Goal: Task Accomplishment & Management: Use online tool/utility

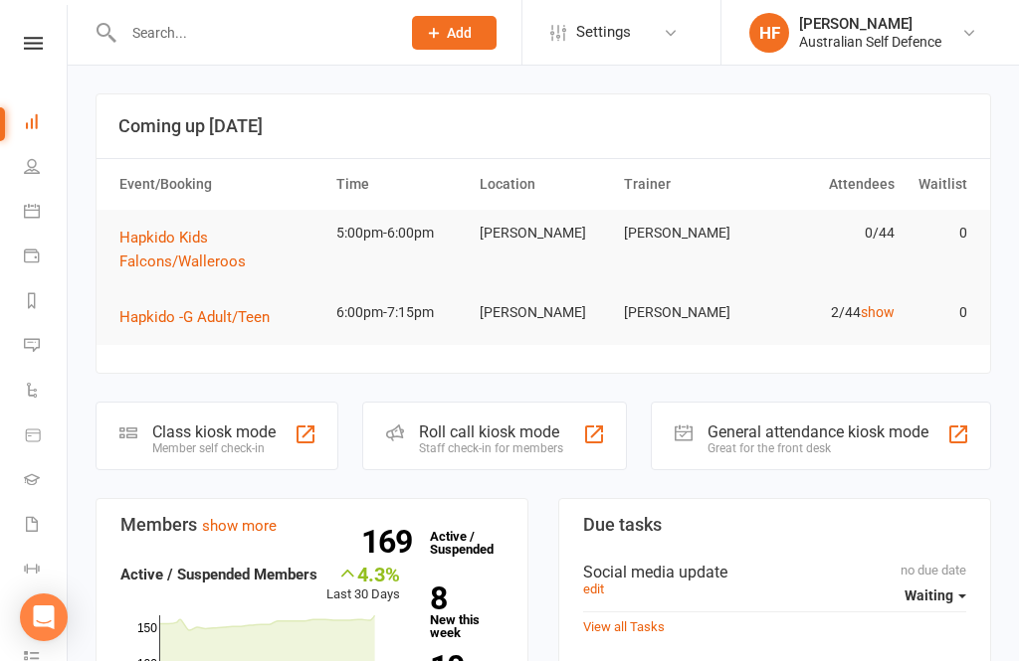
click at [513, 457] on div "Roll call kiosk mode Staff check-in for members" at bounding box center [494, 436] width 264 height 69
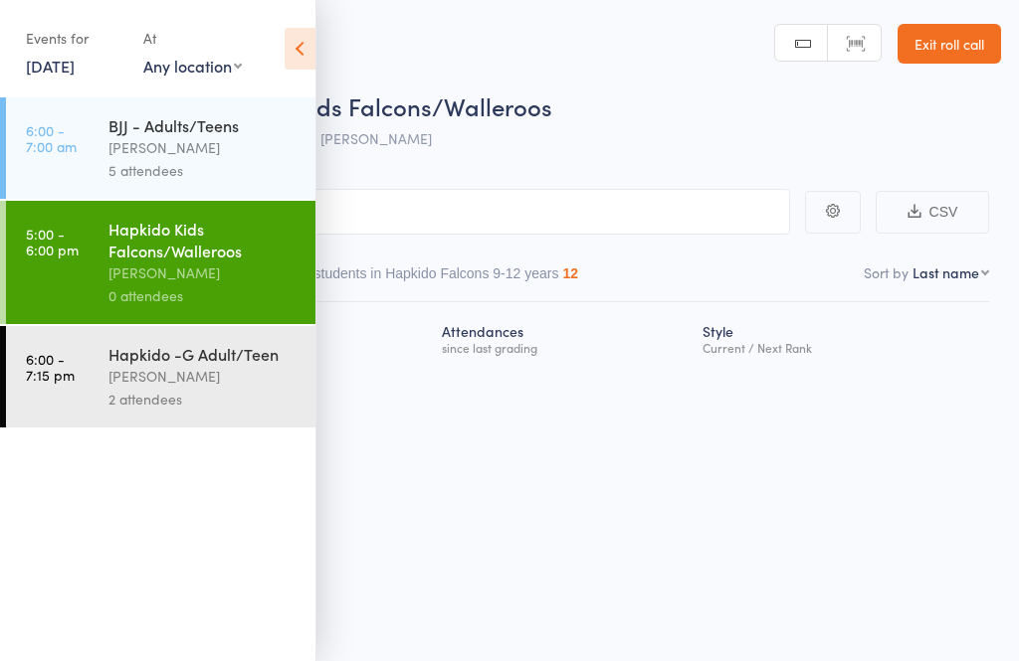
click at [212, 262] on div "Hapkido Kids Falcons/Walleroos" at bounding box center [203, 240] width 190 height 44
click at [643, 546] on div "Roll Call for Hapkido Kids Falcons/Walleroos 14 Aug 17:00 Teeghan Iannelli Mitc…" at bounding box center [509, 330] width 1019 height 661
click at [297, 64] on icon at bounding box center [299, 49] width 31 height 42
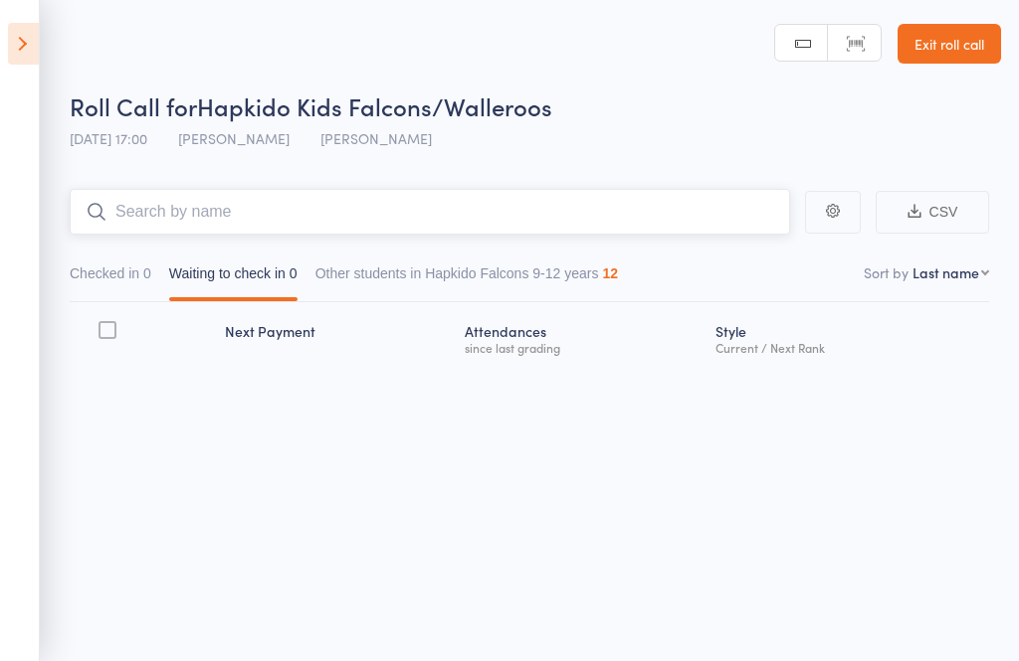
click at [352, 226] on input "search" at bounding box center [430, 212] width 720 height 46
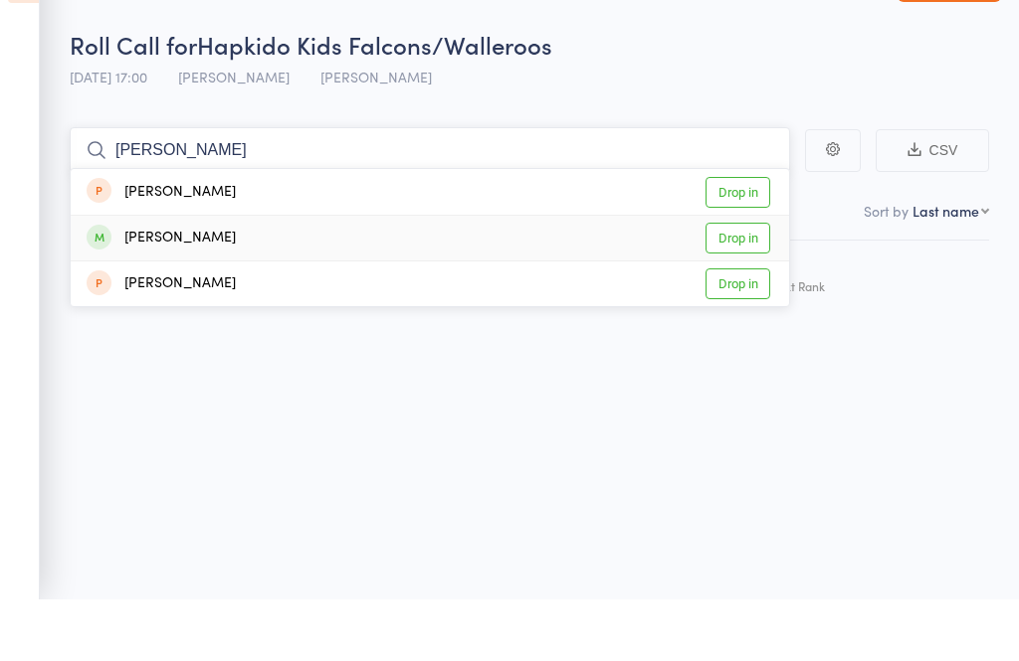
type input "Hugh"
click at [184, 288] on div "[PERSON_NAME]" at bounding box center [161, 299] width 149 height 23
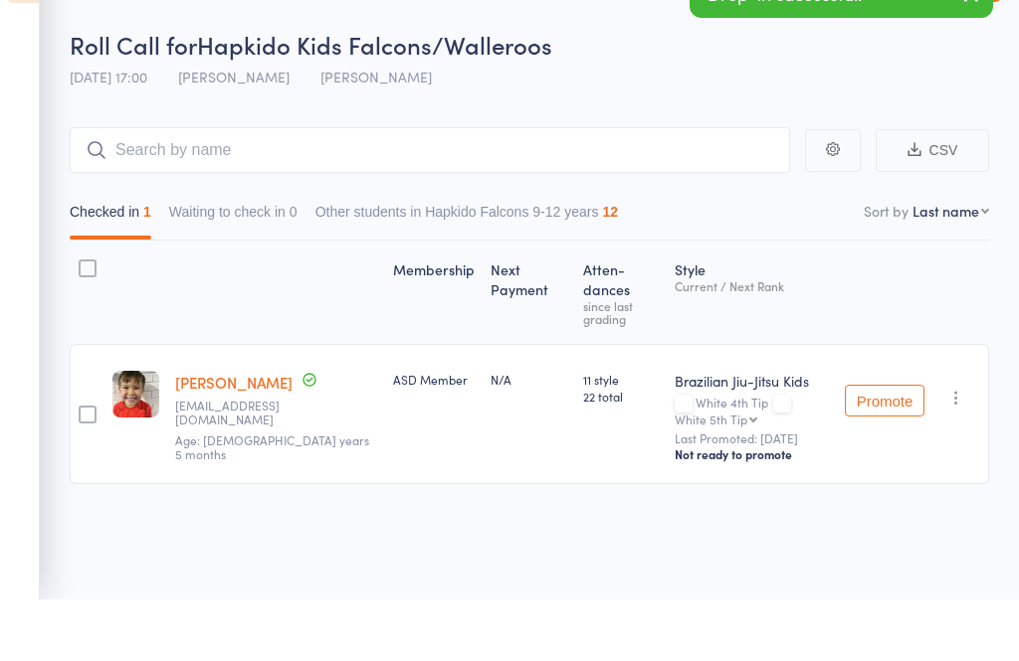
scroll to position [1, 0]
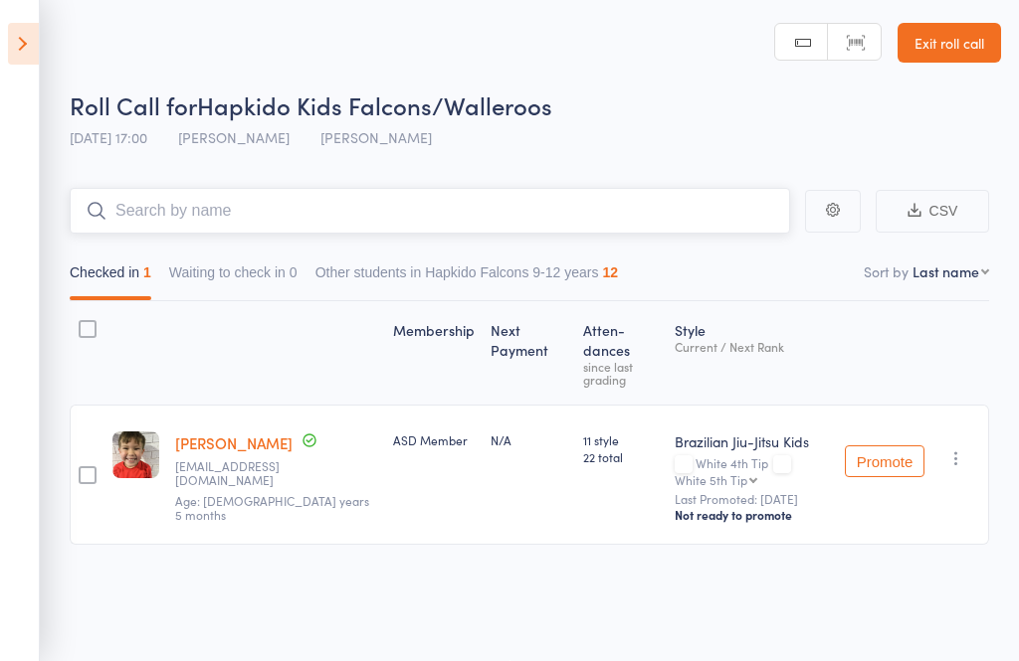
click at [302, 202] on input "search" at bounding box center [430, 211] width 720 height 46
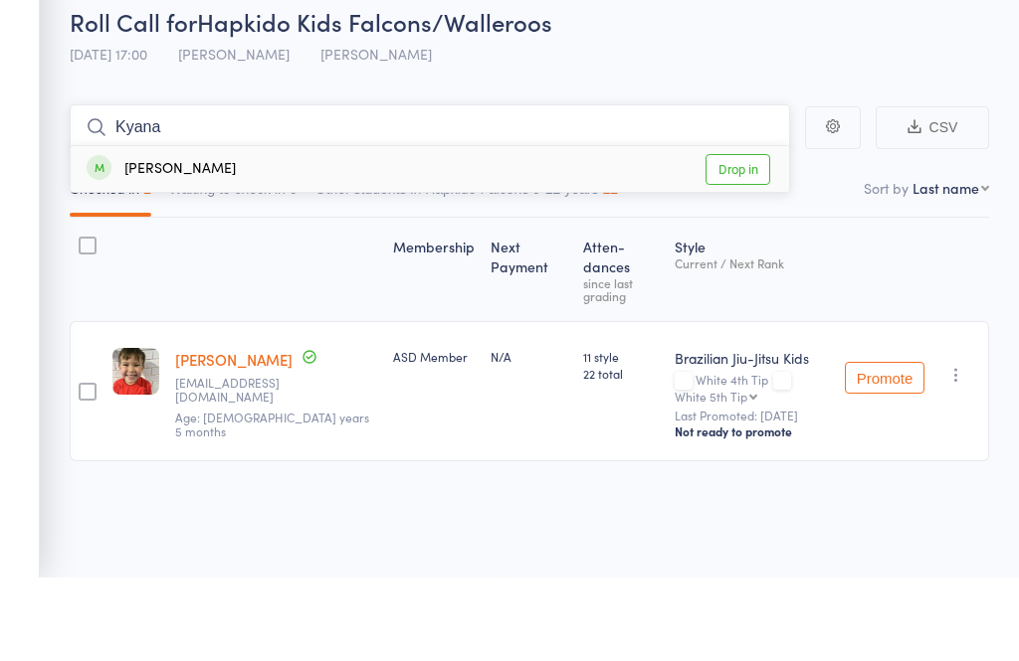
type input "Kyana"
click at [234, 230] on div "Kyana Thomsen Drop in" at bounding box center [430, 253] width 718 height 46
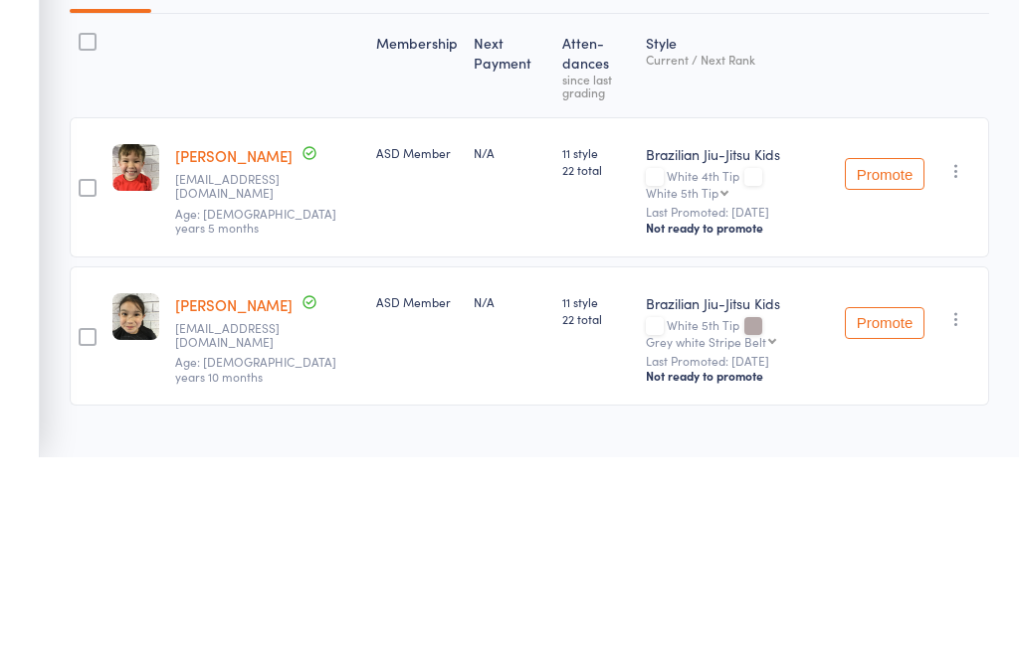
scroll to position [105, 0]
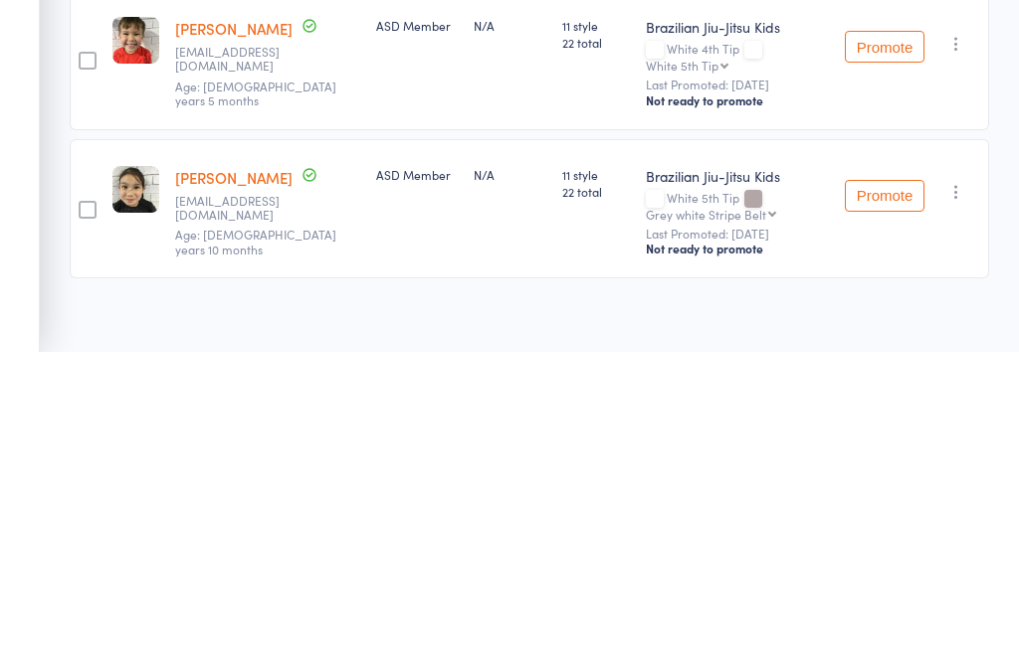
click at [85, 511] on label at bounding box center [88, 521] width 18 height 21
click at [83, 514] on input "checkbox" at bounding box center [83, 514] width 0 height 0
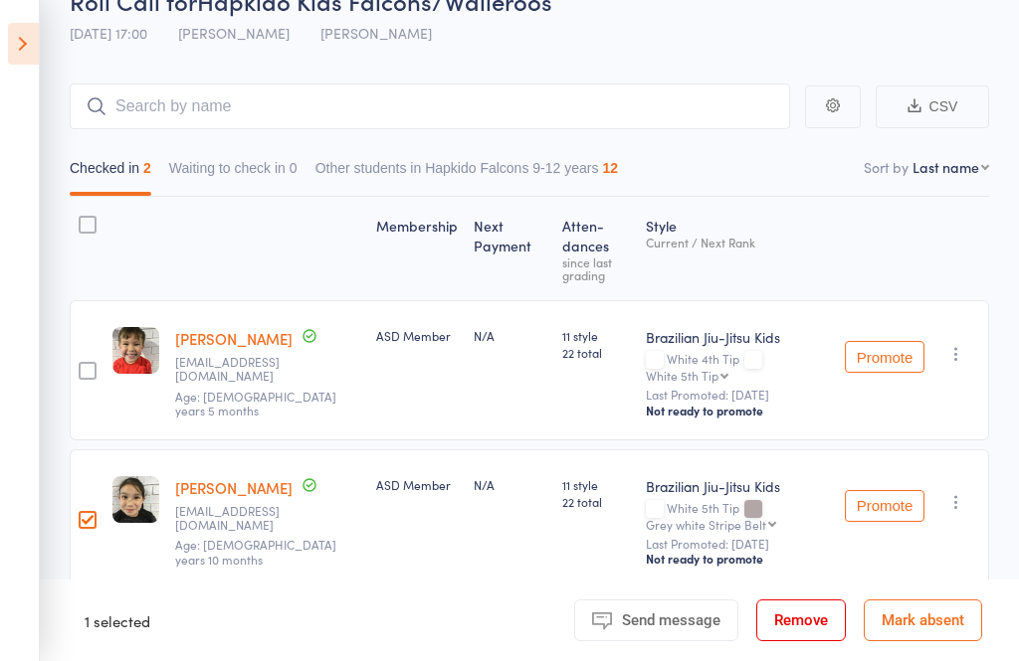
click at [94, 362] on div at bounding box center [88, 371] width 18 height 18
click at [83, 365] on input "checkbox" at bounding box center [83, 365] width 0 height 0
click at [87, 362] on div at bounding box center [88, 371] width 18 height 18
click at [83, 365] on input "checkbox" at bounding box center [83, 365] width 0 height 0
click at [84, 511] on div at bounding box center [88, 520] width 18 height 18
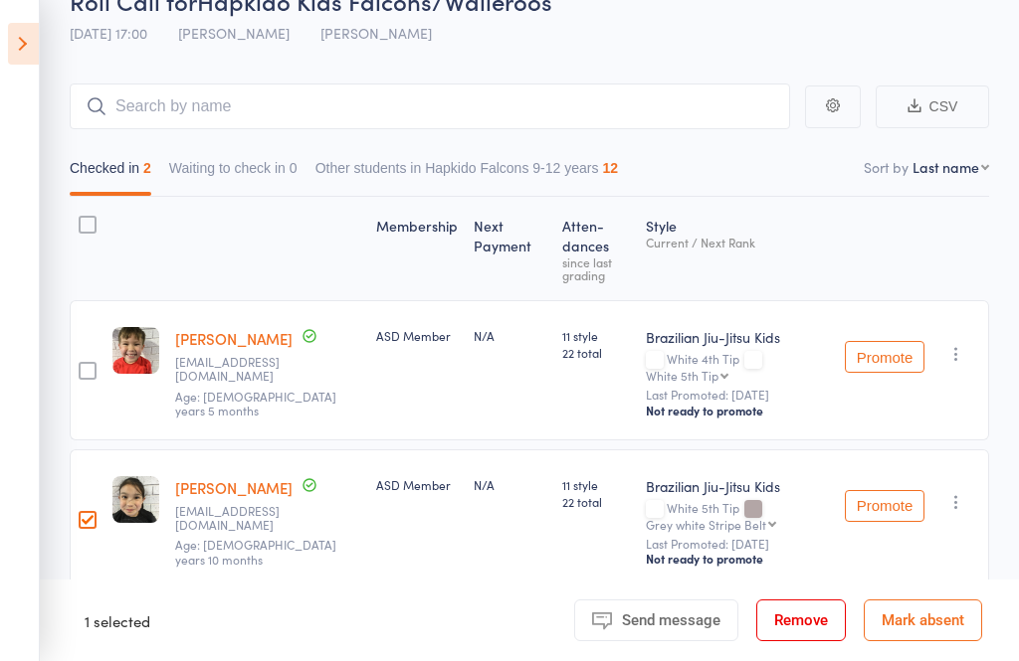
click at [83, 514] on input "checkbox" at bounding box center [83, 514] width 0 height 0
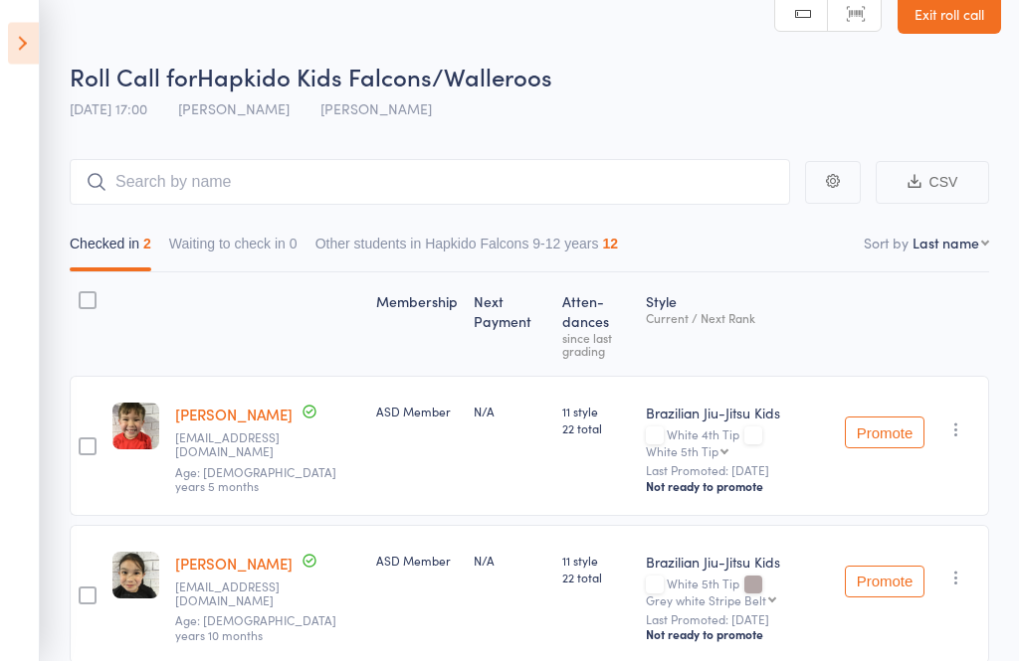
scroll to position [0, 0]
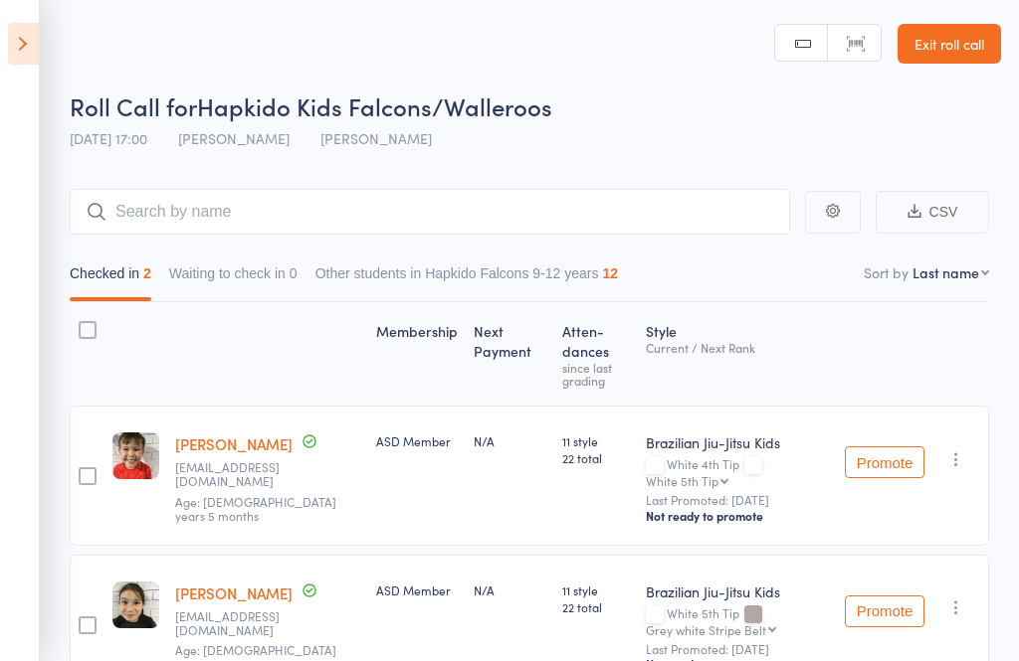
click at [16, 42] on icon at bounding box center [23, 44] width 31 height 42
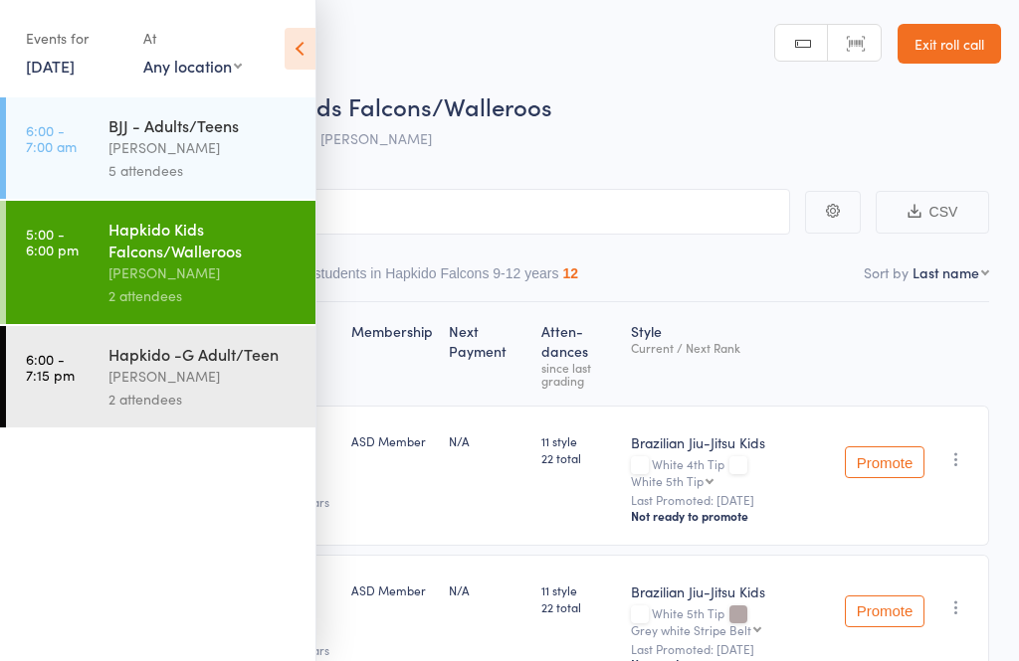
click at [98, 375] on link "6:00 - 7:15 pm Hapkido -G Adult/Teen Travis Faure 2 attendees" at bounding box center [160, 376] width 309 height 101
click at [140, 365] on div "Hapkido -G Adult/Teen" at bounding box center [203, 354] width 190 height 22
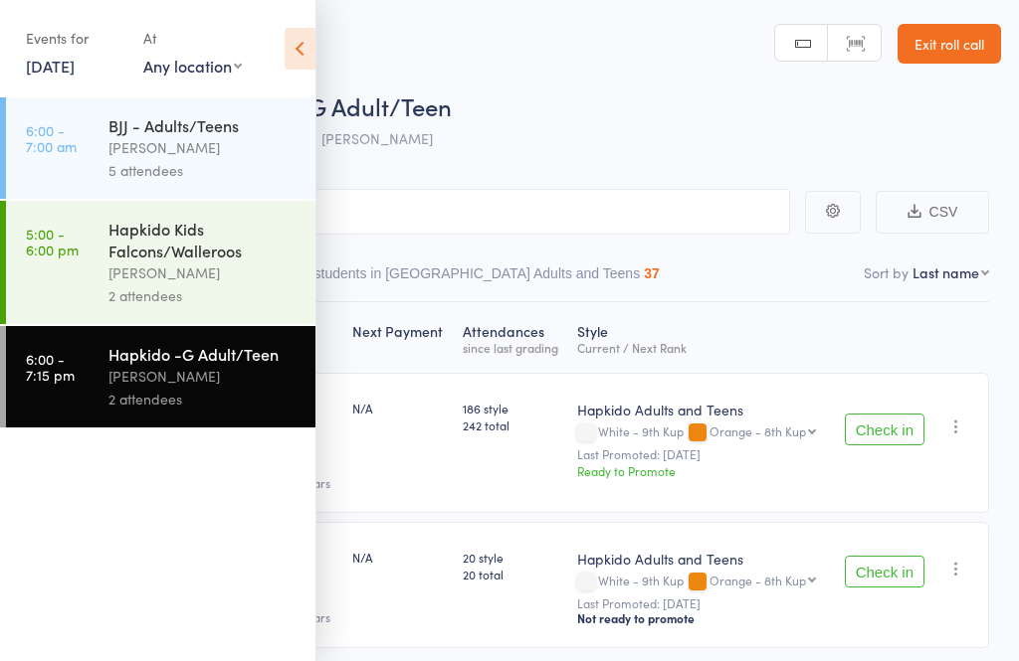
click at [293, 50] on icon at bounding box center [299, 49] width 31 height 42
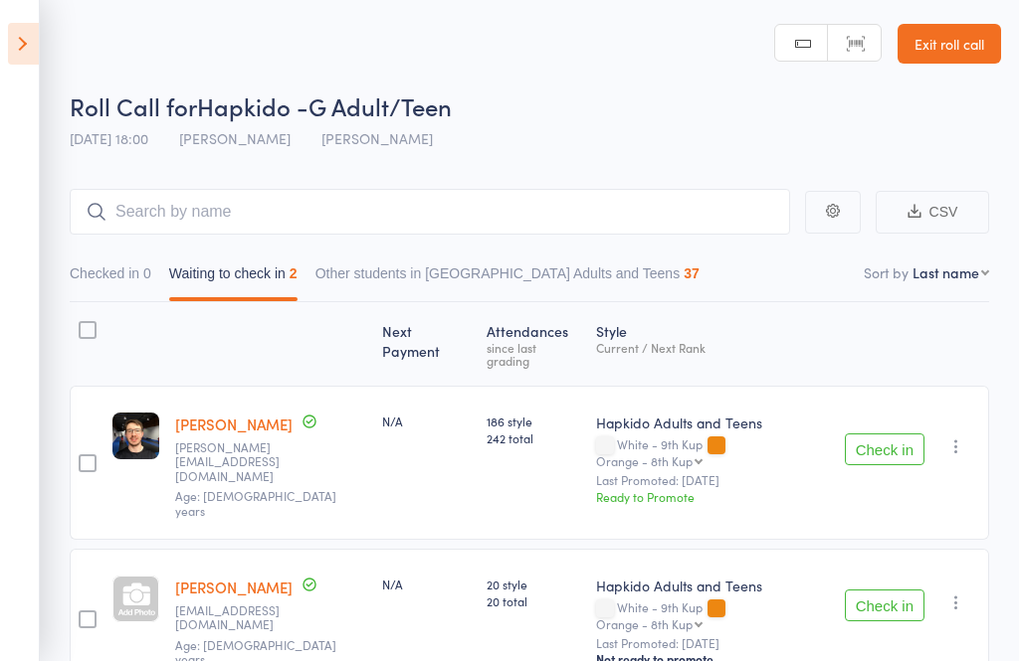
click at [36, 57] on icon at bounding box center [23, 44] width 31 height 42
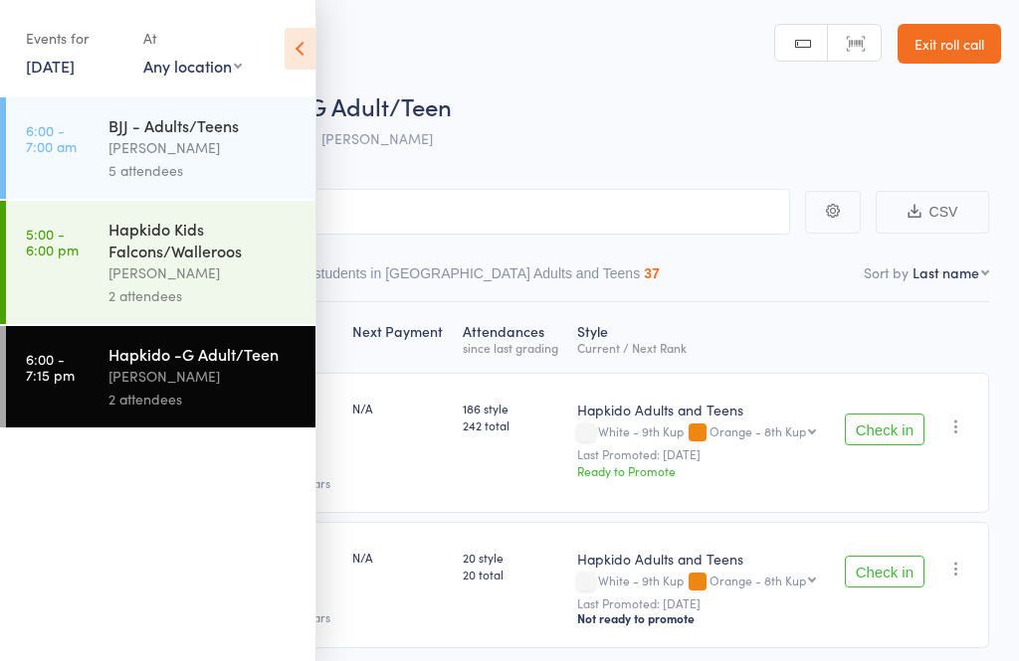
click at [952, 46] on link "Exit roll call" at bounding box center [948, 44] width 103 height 40
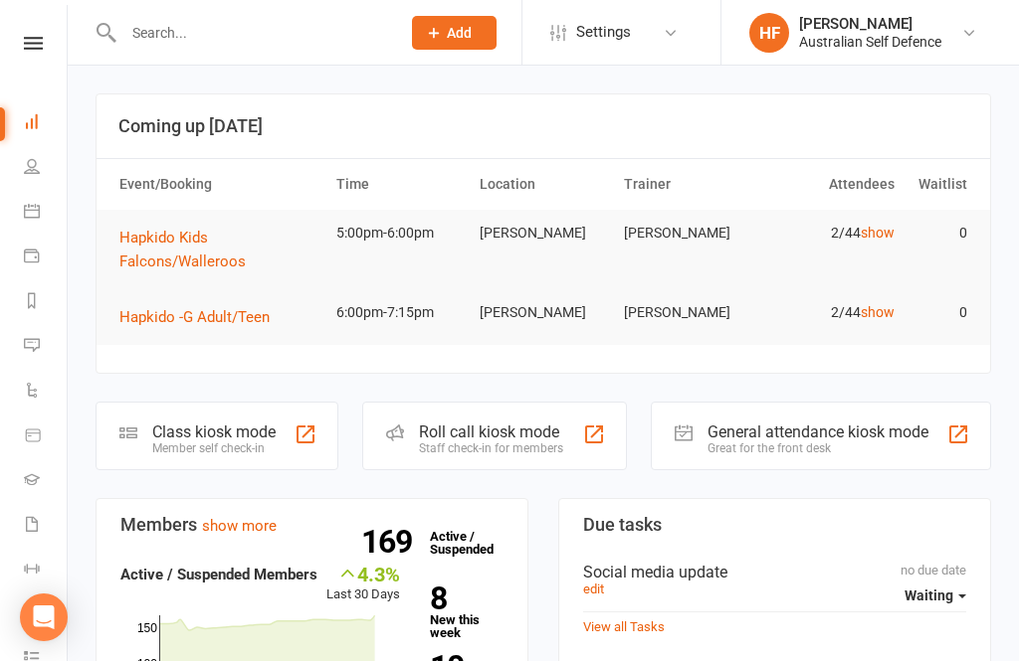
click at [234, 435] on div "Class kiosk mode" at bounding box center [213, 432] width 123 height 19
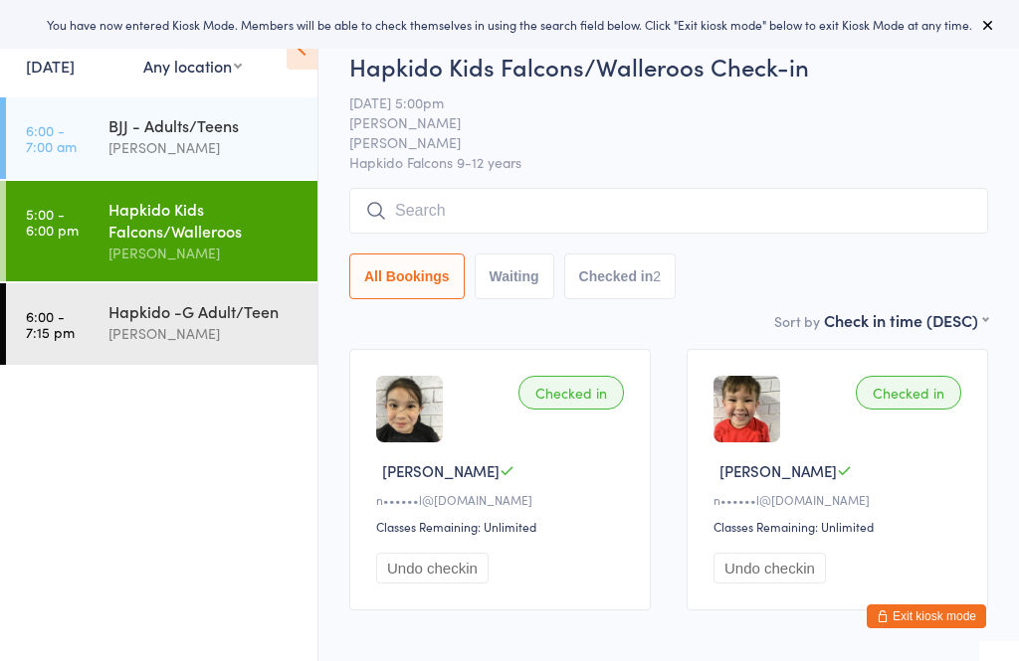
click at [600, 222] on input "search" at bounding box center [668, 211] width 639 height 46
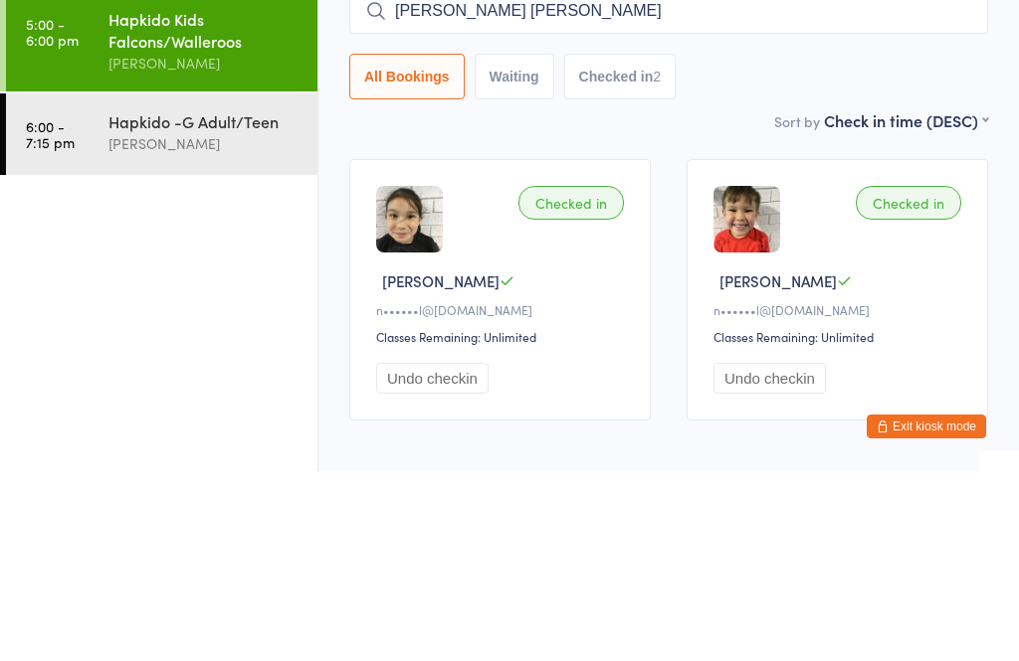
scroll to position [99, 0]
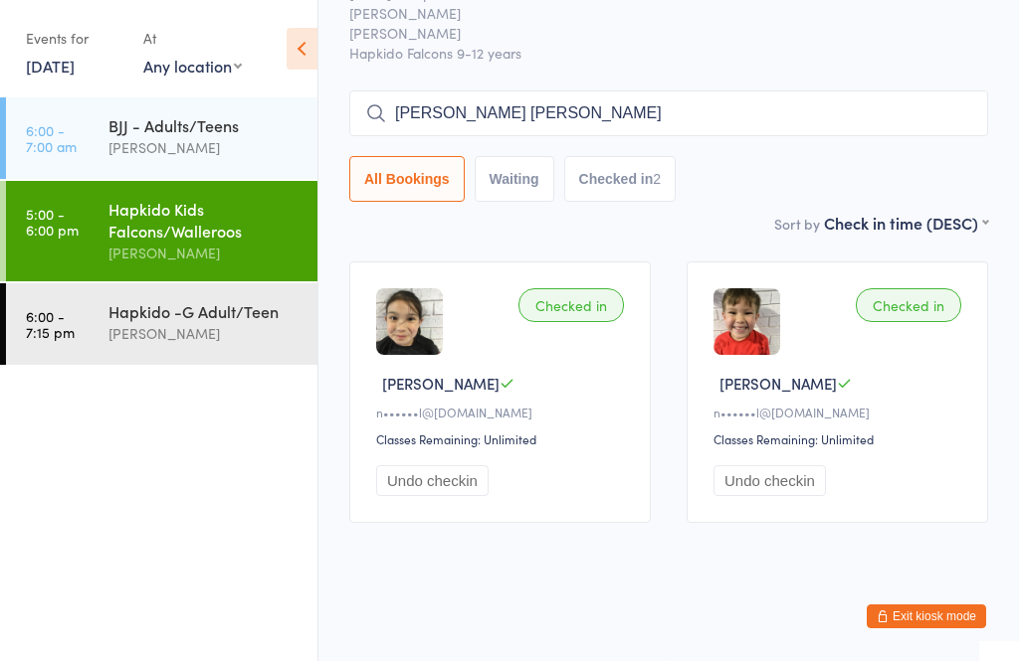
click at [871, 113] on input "Flynn Powell" at bounding box center [668, 114] width 639 height 46
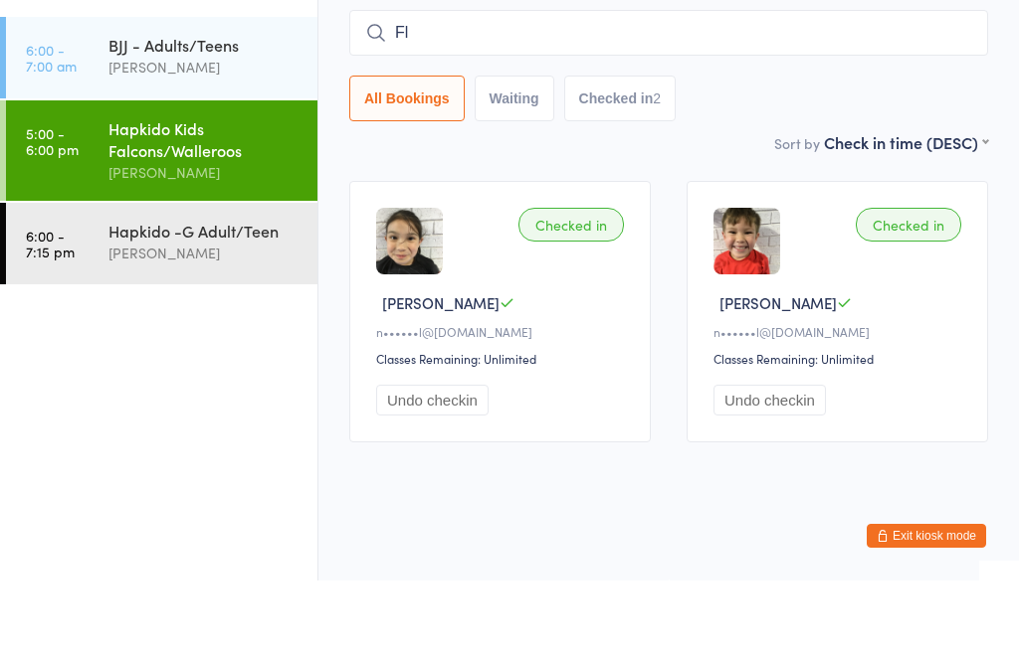
type input "F"
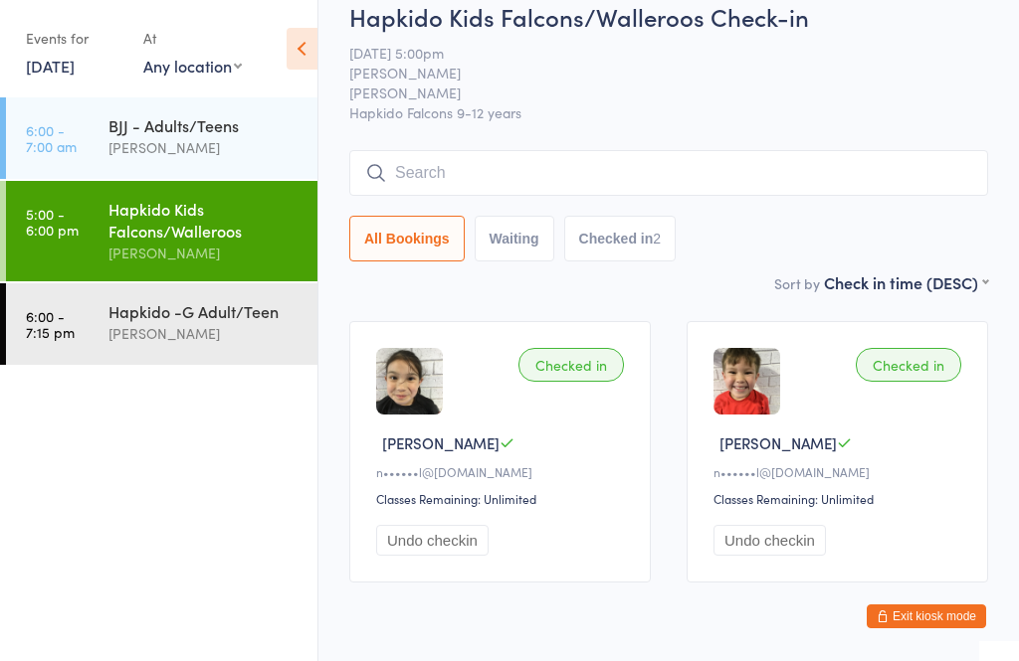
scroll to position [0, 0]
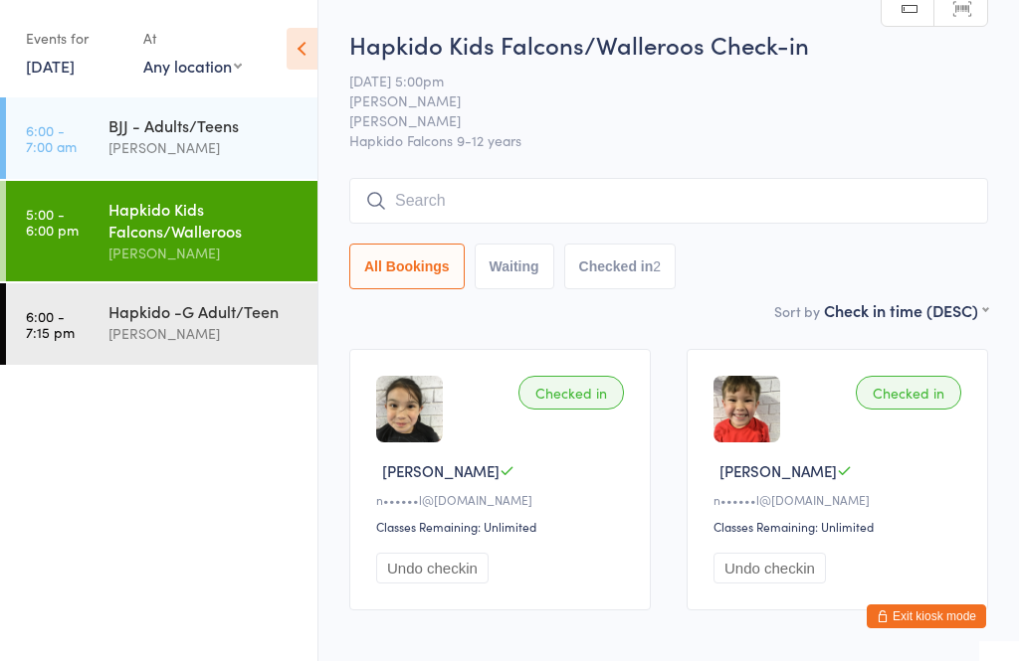
click at [947, 615] on button "Exit kiosk mode" at bounding box center [925, 617] width 119 height 24
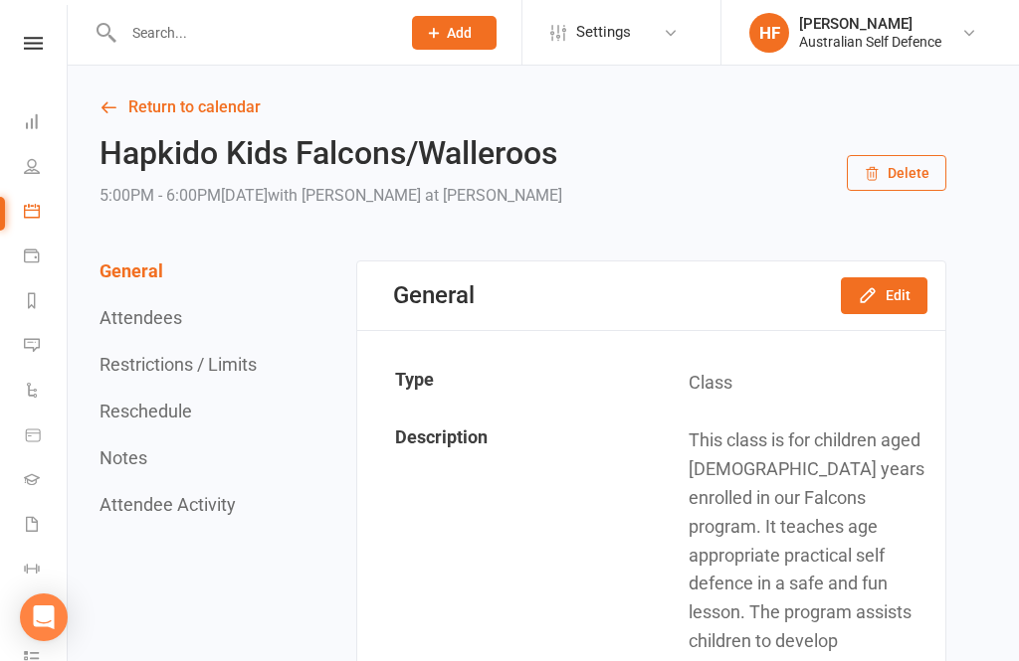
click at [29, 38] on icon at bounding box center [33, 43] width 19 height 13
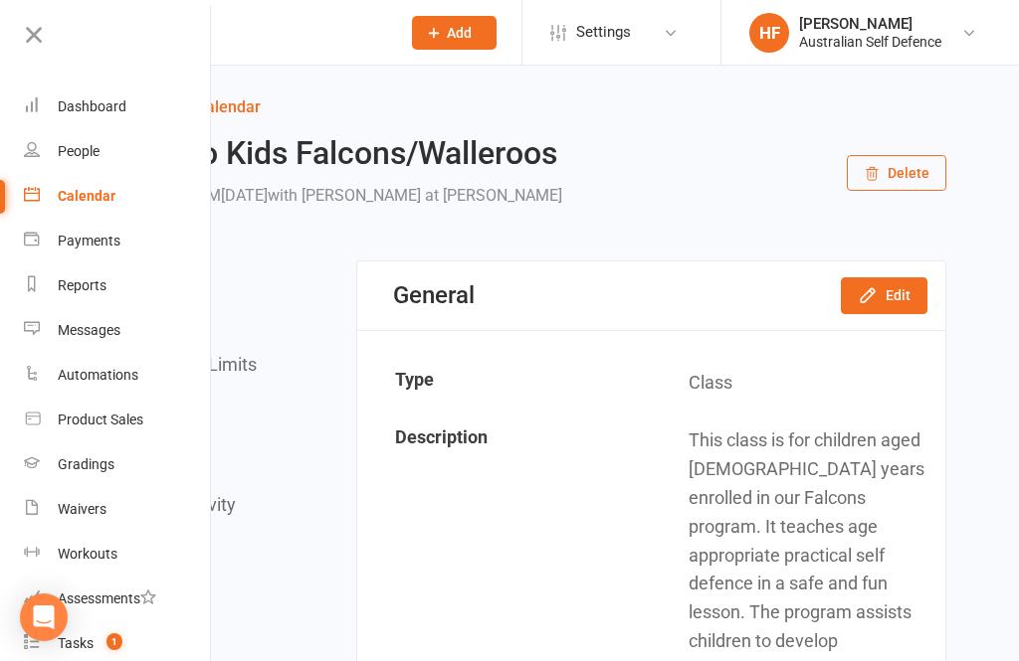
click at [130, 97] on link "Dashboard" at bounding box center [118, 107] width 188 height 45
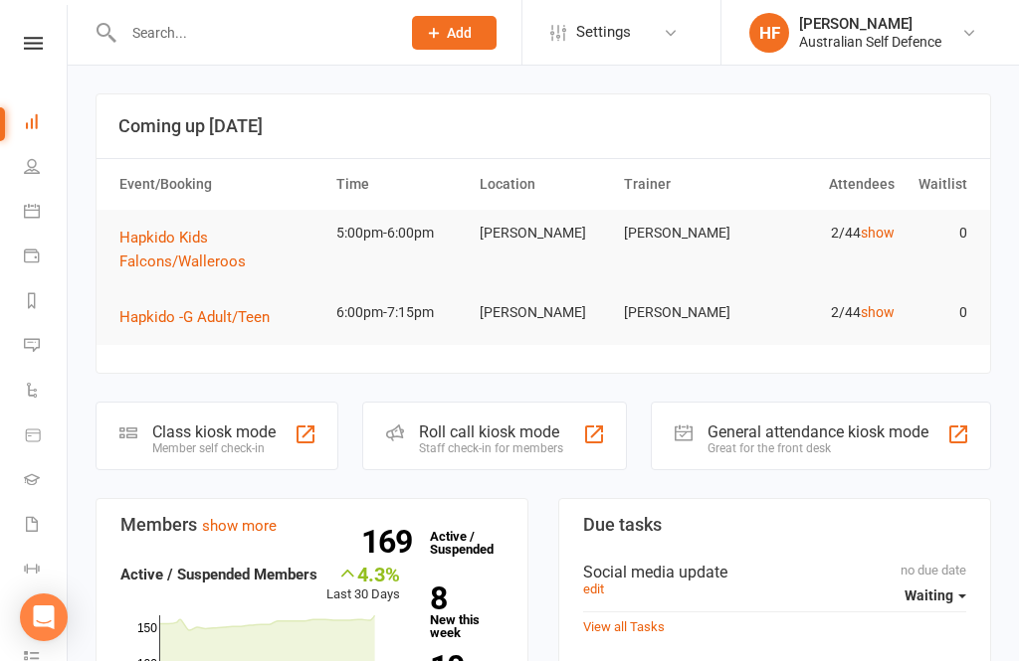
click at [532, 450] on div "Staff check-in for members" at bounding box center [491, 449] width 144 height 14
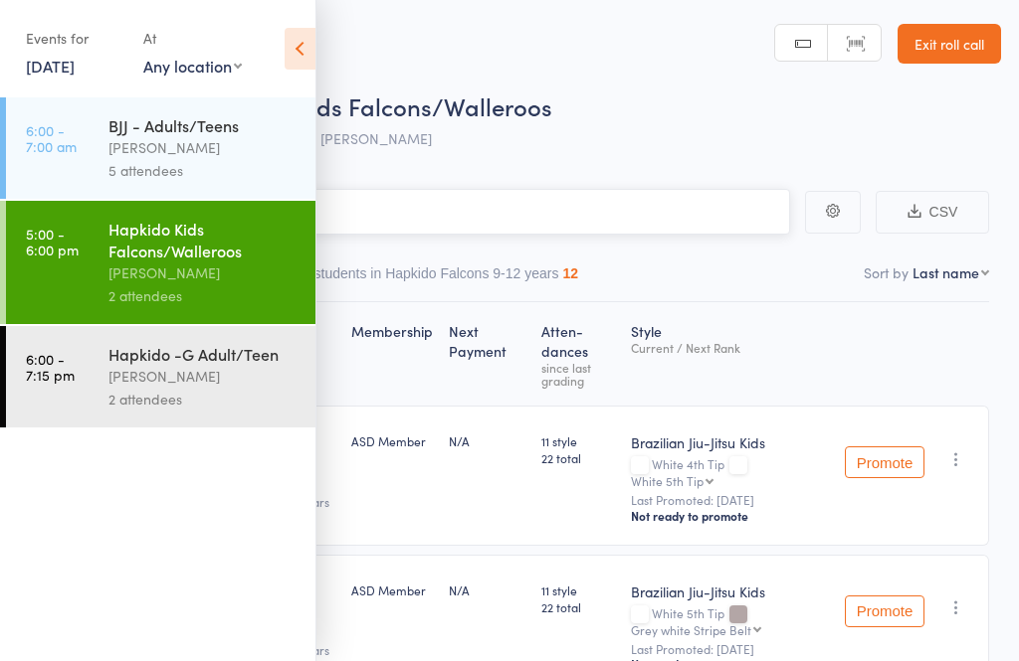
click at [672, 231] on input "search" at bounding box center [410, 212] width 760 height 46
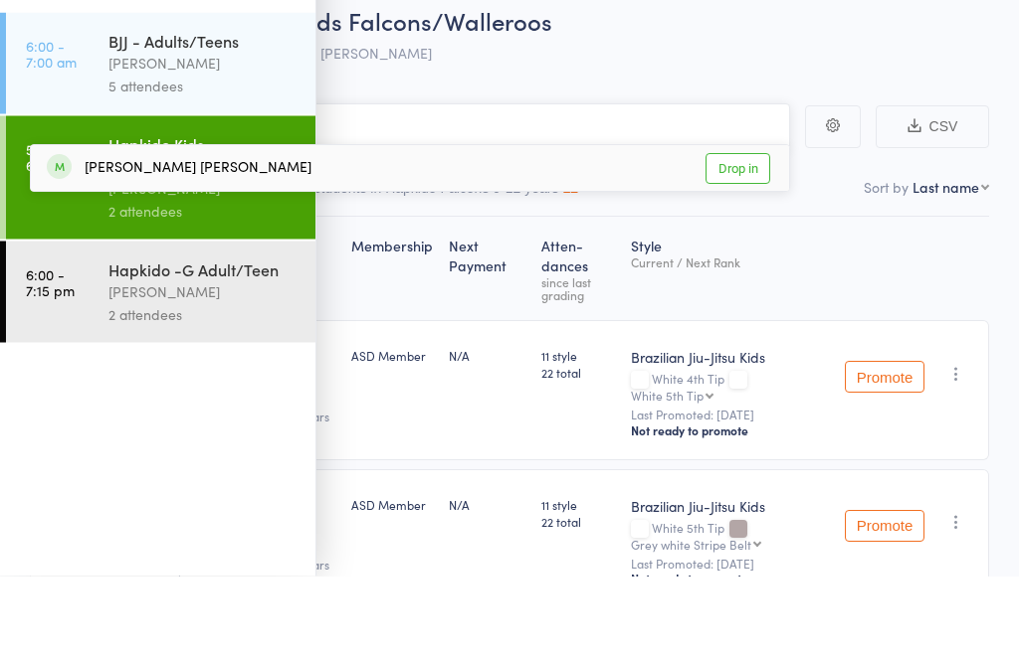
type input "[PERSON_NAME]"
click at [733, 239] on link "Drop in" at bounding box center [737, 254] width 65 height 31
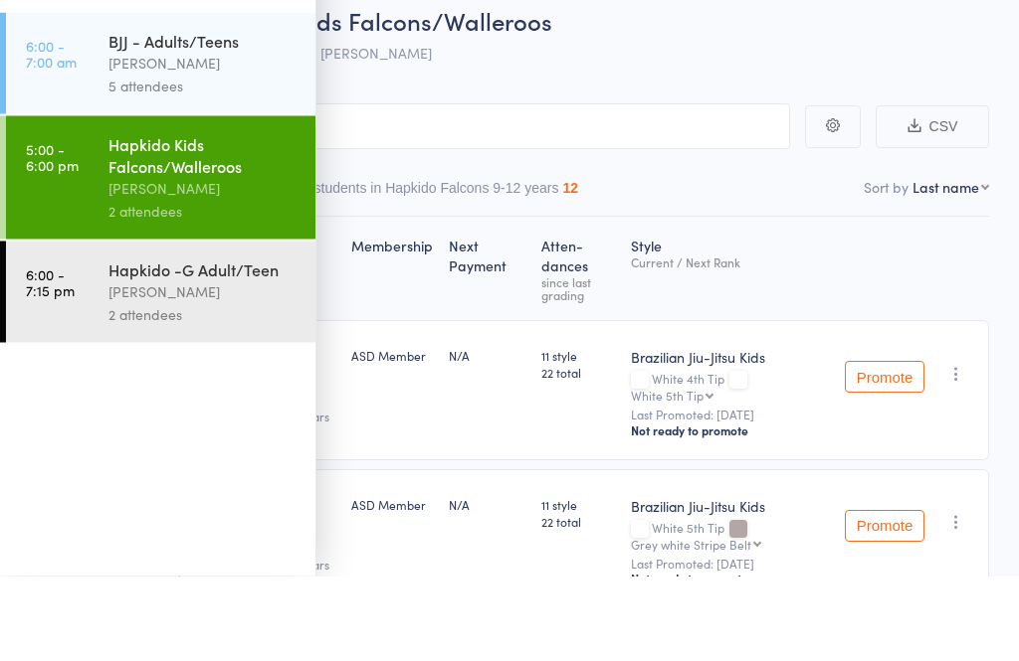
scroll to position [86, 0]
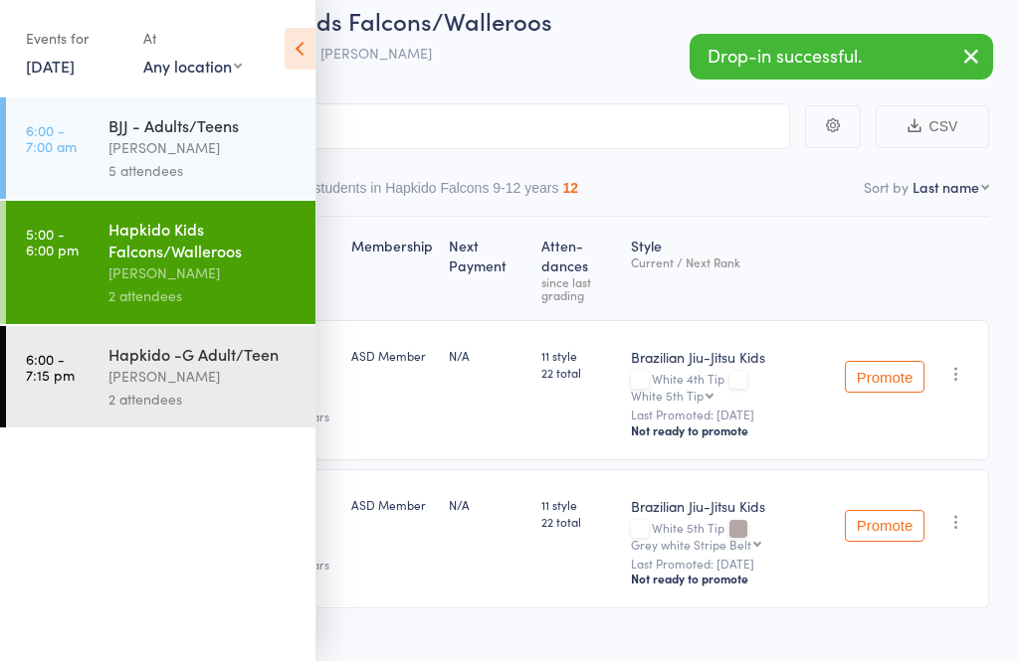
click at [155, 405] on div "2 attendees" at bounding box center [203, 399] width 190 height 23
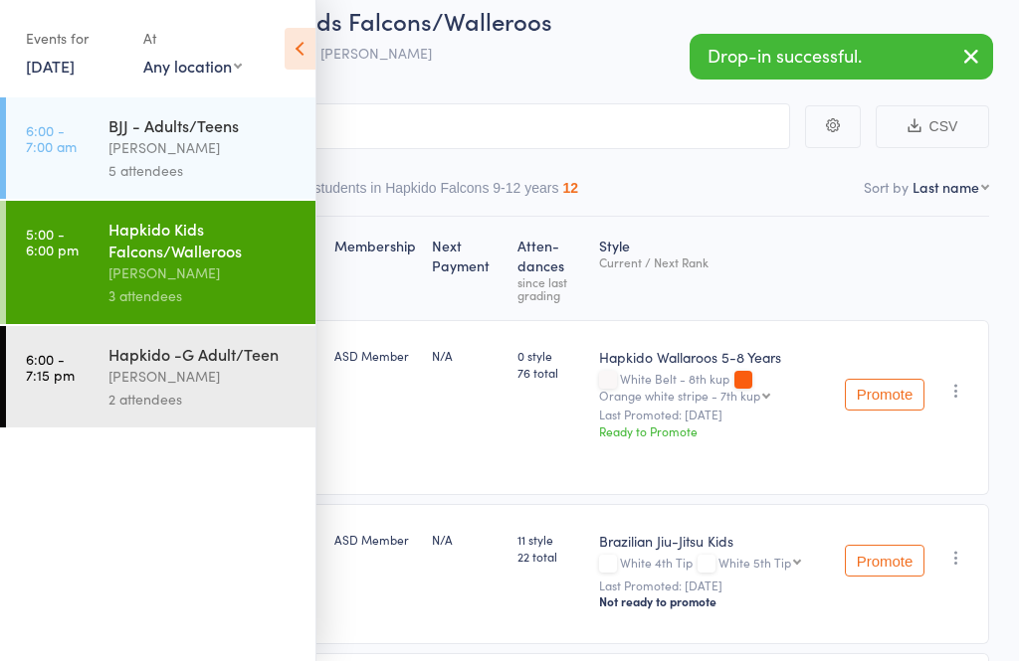
click at [115, 373] on div "[PERSON_NAME]" at bounding box center [203, 376] width 190 height 23
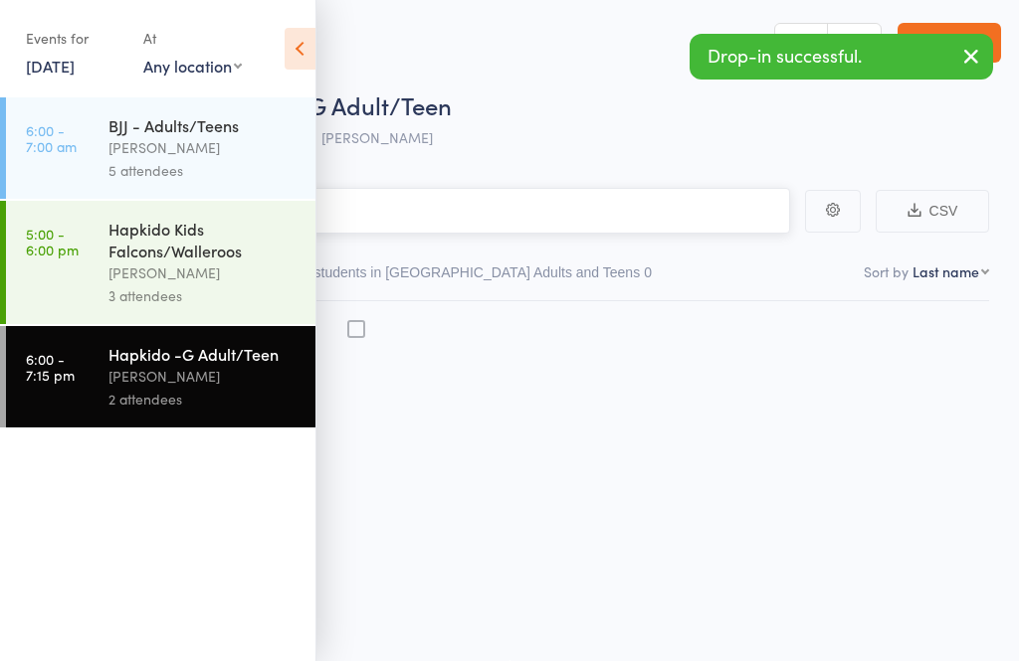
scroll to position [1, 0]
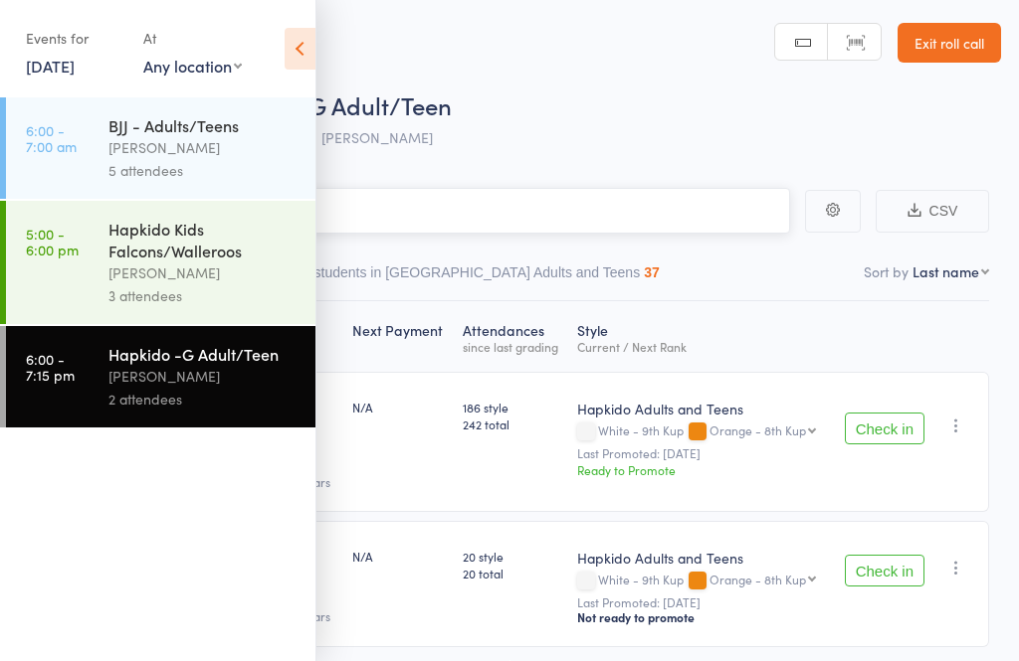
click at [393, 234] on input "search" at bounding box center [410, 211] width 760 height 46
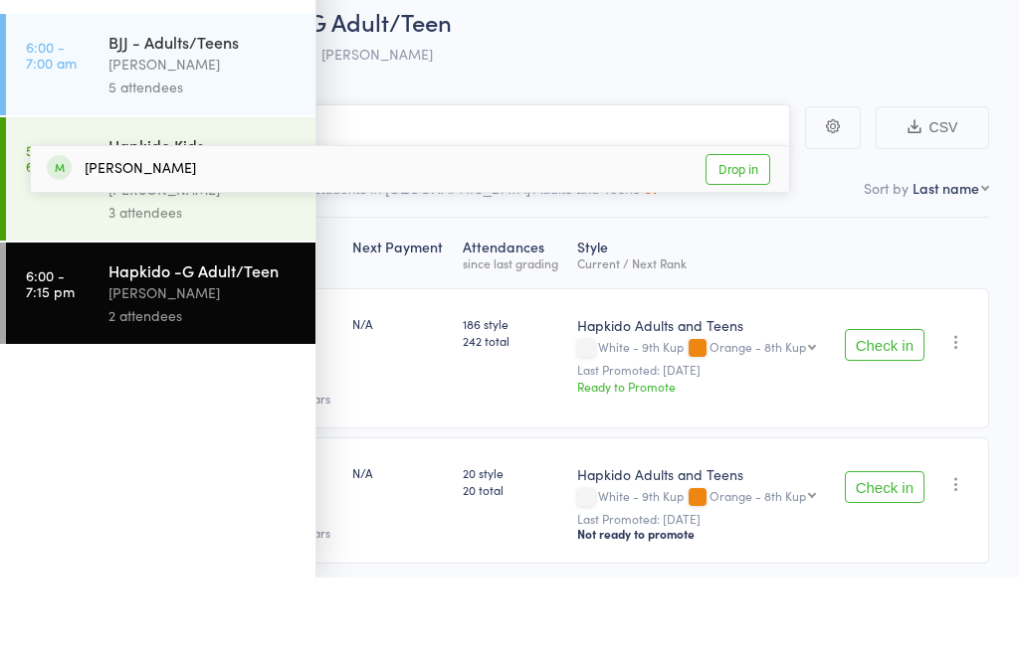
type input "[PERSON_NAME]"
click at [752, 238] on link "Drop in" at bounding box center [737, 253] width 65 height 31
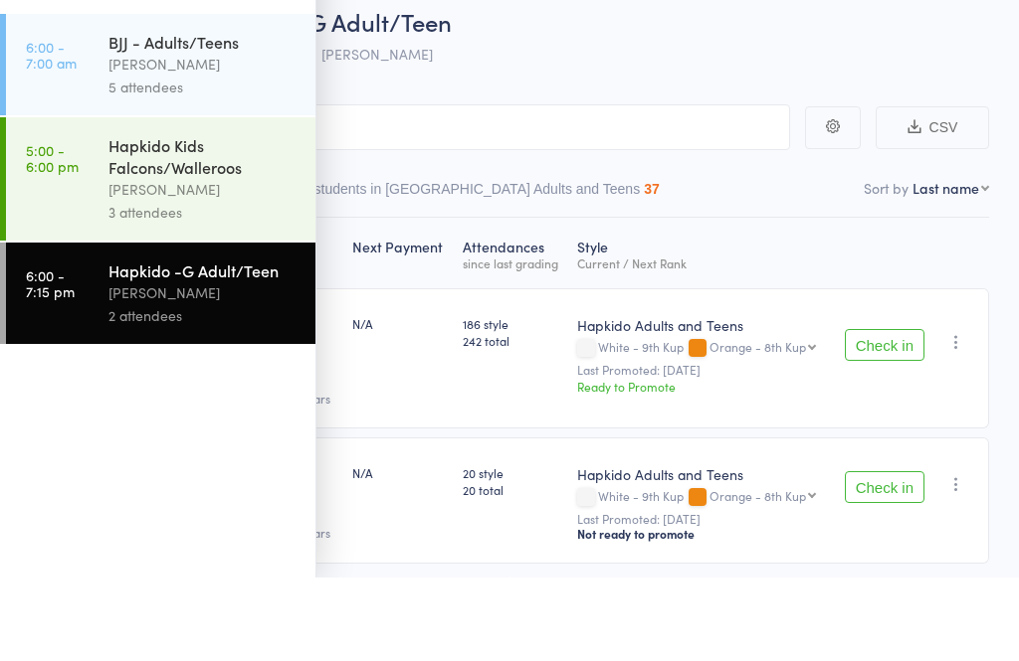
scroll to position [67, 0]
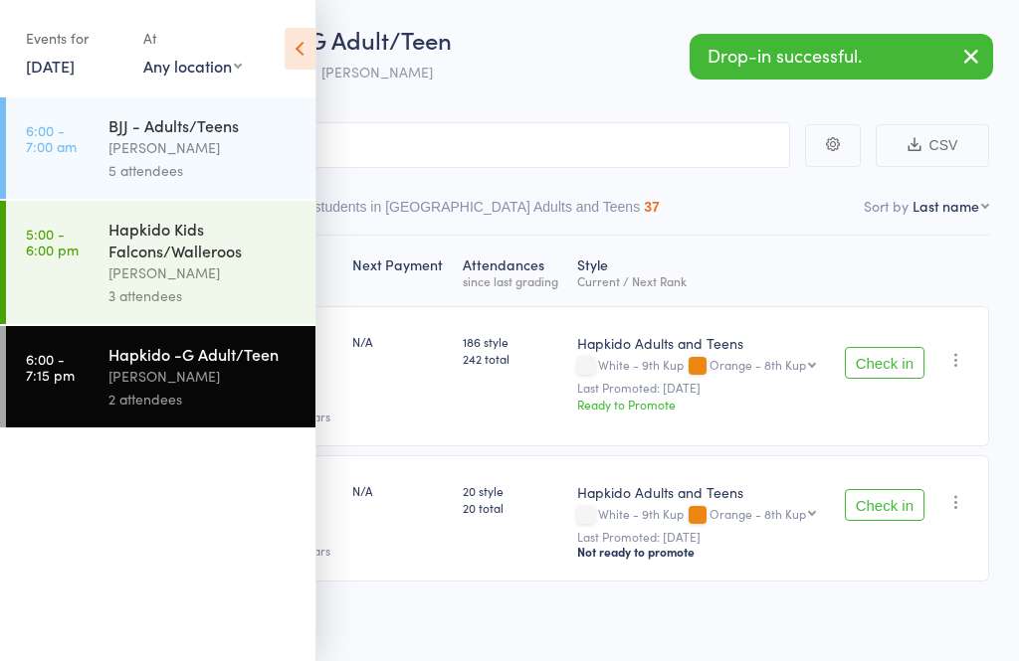
click at [85, 268] on link "5:00 - 6:00 pm Hapkido Kids Falcons/Walleroos [PERSON_NAME] 3 attendees" at bounding box center [160, 262] width 309 height 123
click at [117, 262] on div "Hapkido Kids Falcons/Walleroos" at bounding box center [203, 240] width 190 height 44
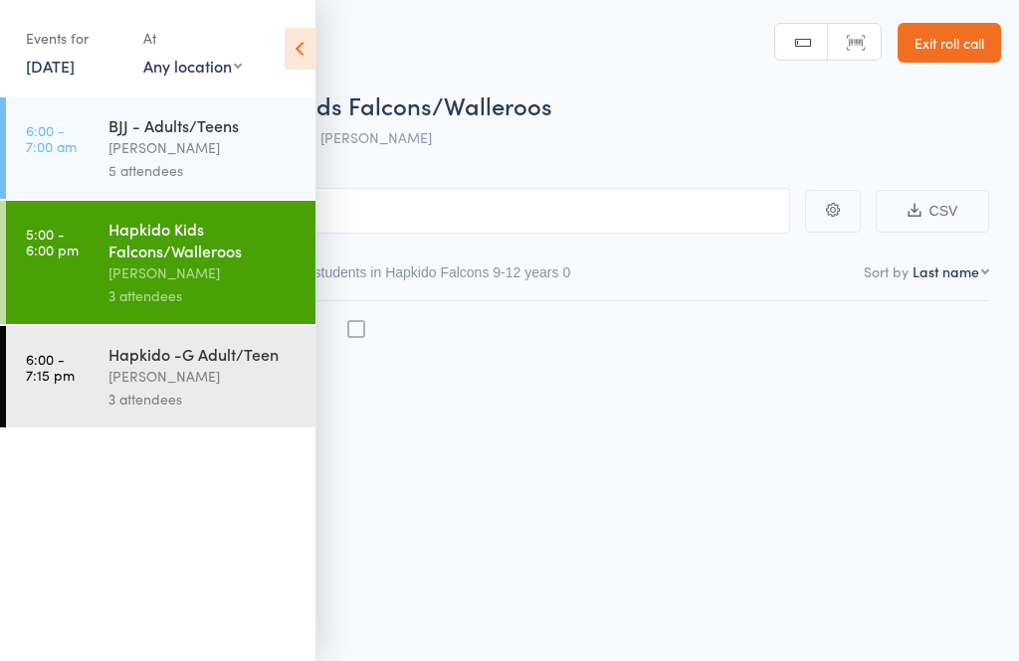
click at [216, 314] on div "Hapkido Kids Falcons/Walleroos [PERSON_NAME] 3 attendees" at bounding box center [211, 262] width 207 height 123
click at [291, 38] on icon at bounding box center [299, 49] width 31 height 42
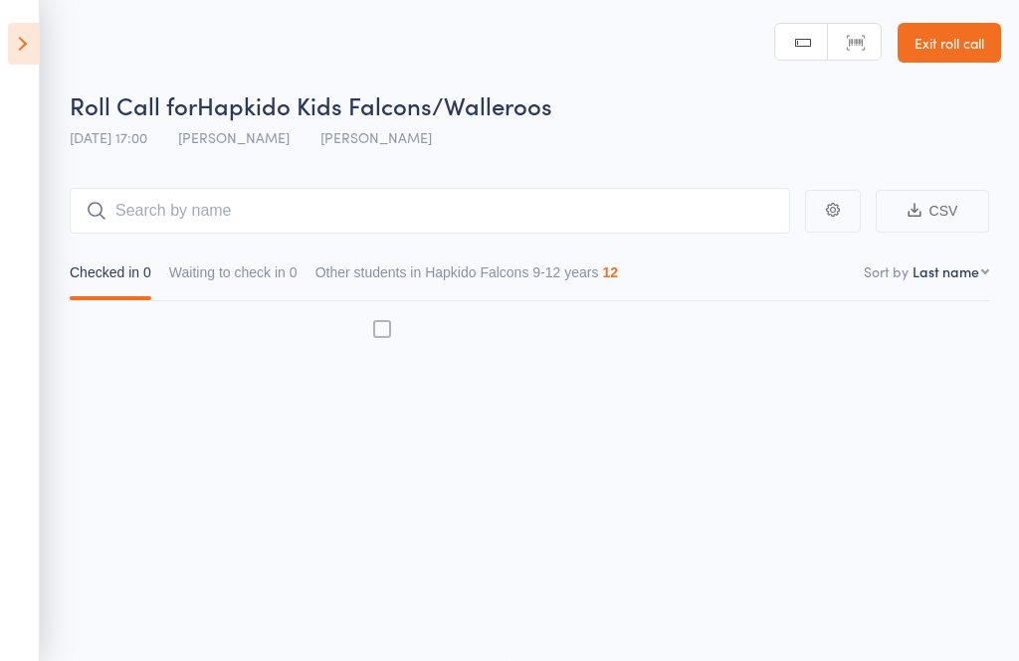
click at [28, 56] on icon at bounding box center [23, 44] width 31 height 42
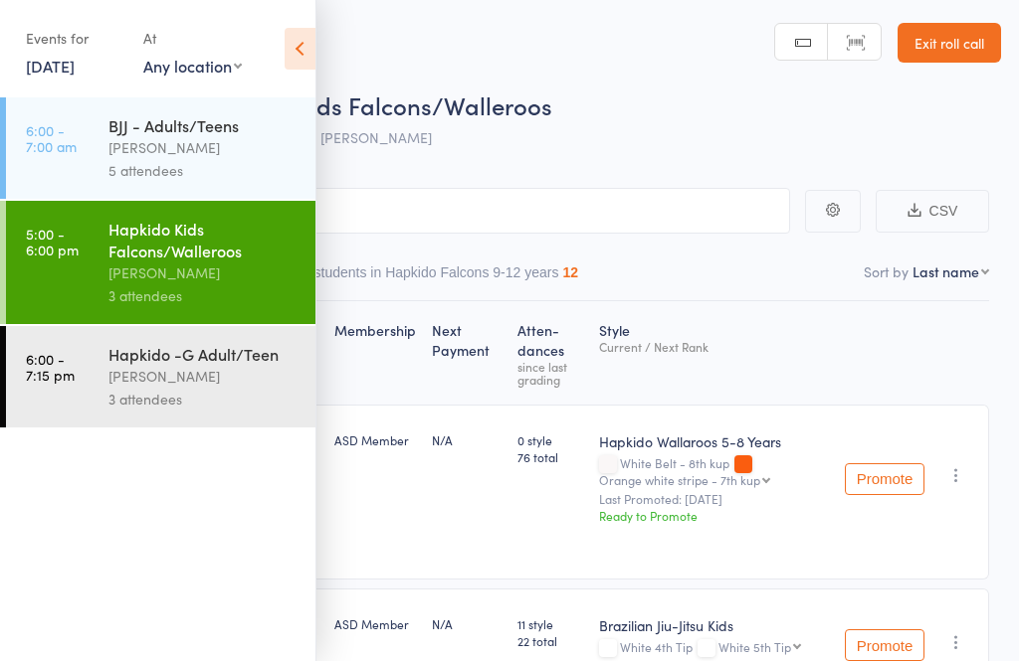
click at [311, 36] on icon at bounding box center [299, 49] width 31 height 42
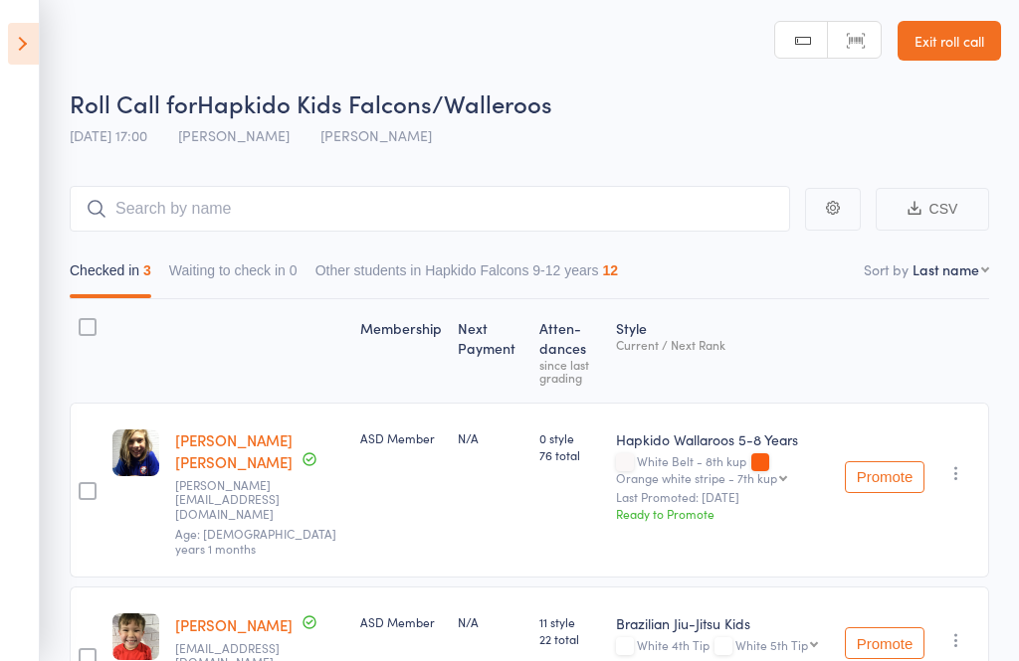
scroll to position [0, 0]
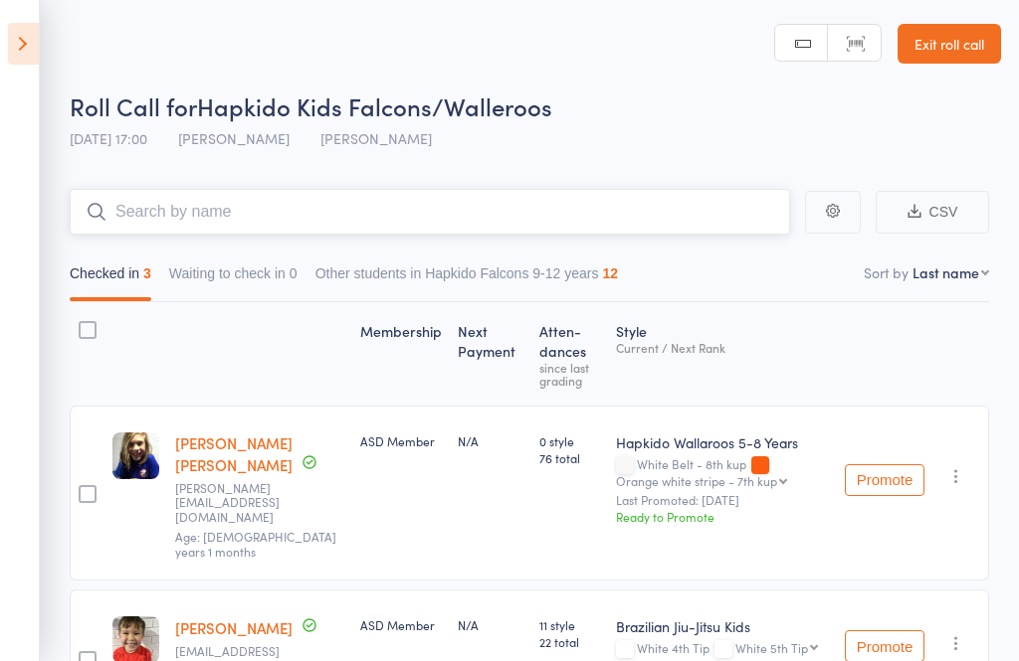
click at [263, 213] on input "search" at bounding box center [430, 212] width 720 height 46
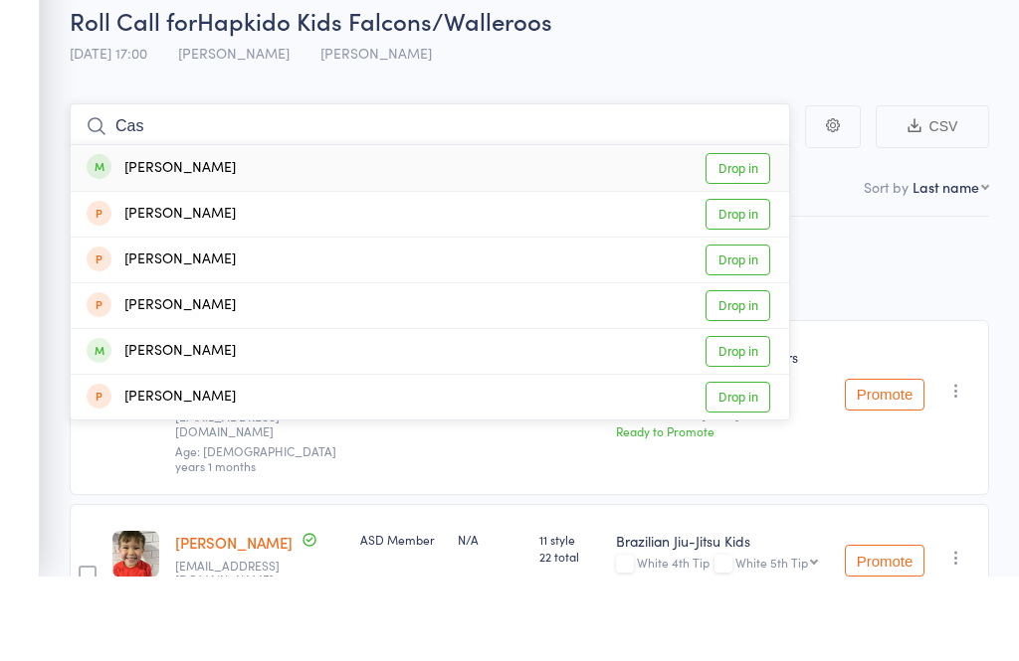
type input "Cas"
click at [751, 239] on link "Drop in" at bounding box center [737, 254] width 65 height 31
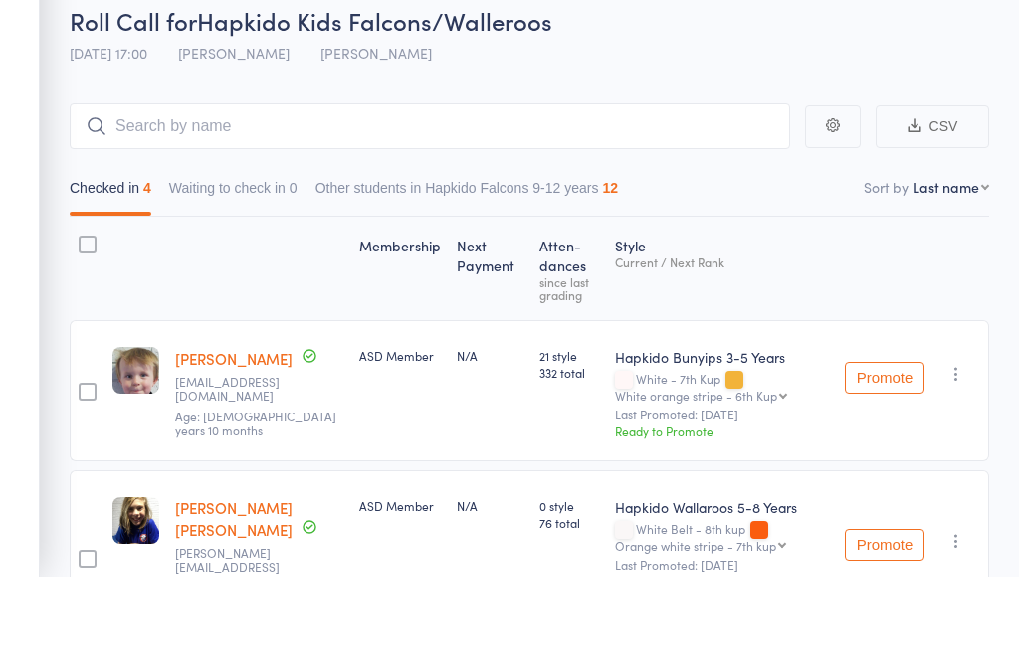
click at [804, 90] on div "Roll Call for Hapkido Kids Falcons/Walleroos [DATE] 17:00 [PERSON_NAME]" at bounding box center [535, 125] width 931 height 70
